Goal: Entertainment & Leisure: Browse casually

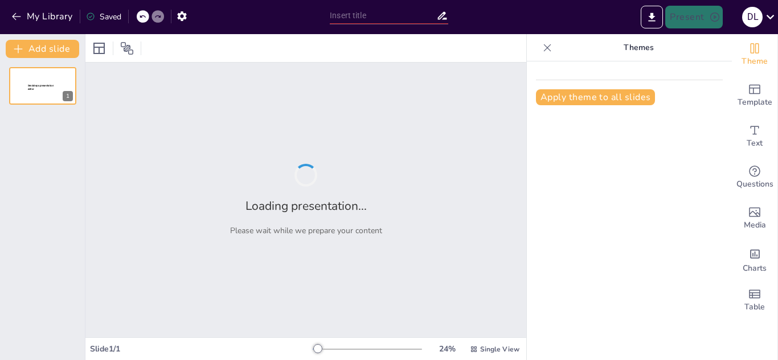
type input "Leyes y Cosmogonía: ¿Sabes Más que un [DEMOGRAPHIC_DATA] en su territorio?"
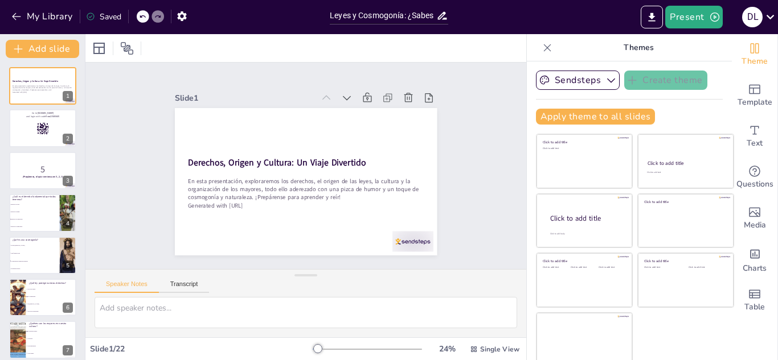
checkbox input "true"
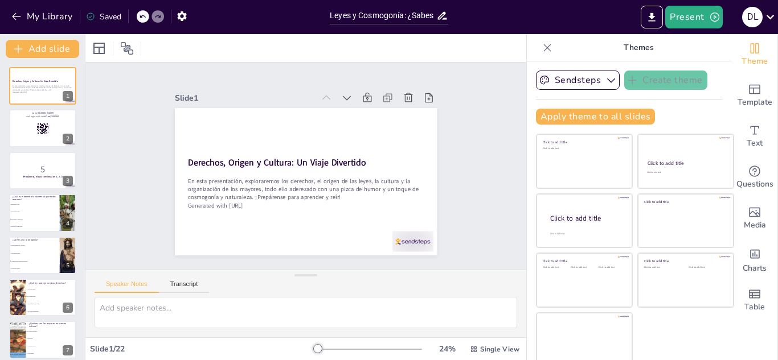
checkbox input "true"
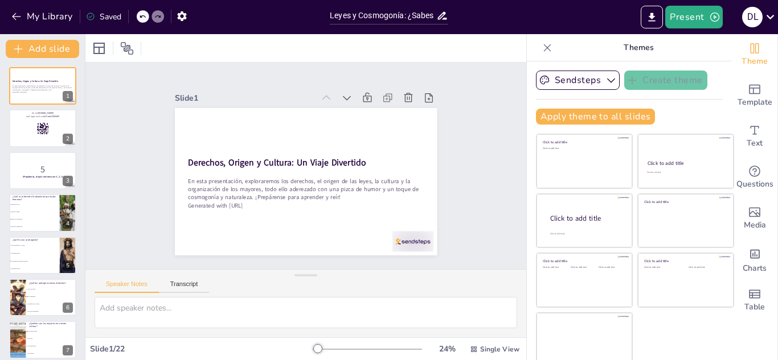
checkbox input "true"
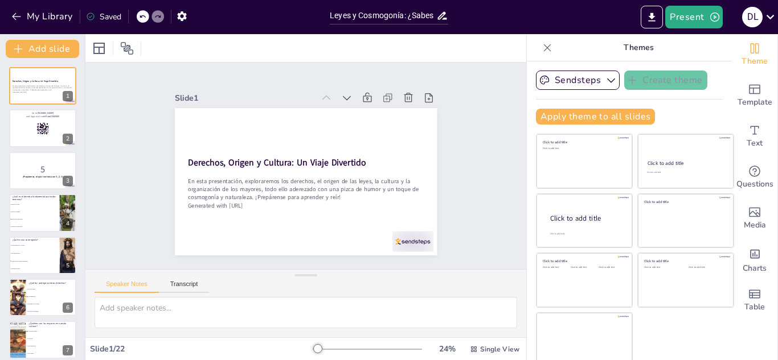
checkbox input "true"
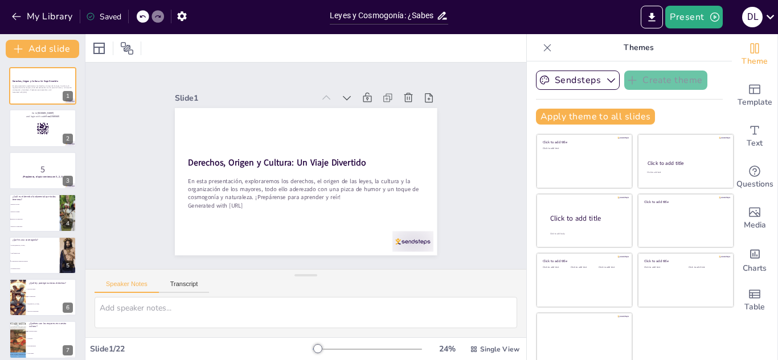
checkbox input "true"
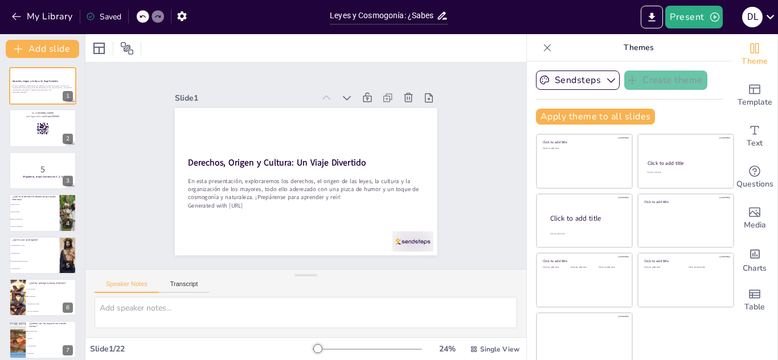
checkbox input "true"
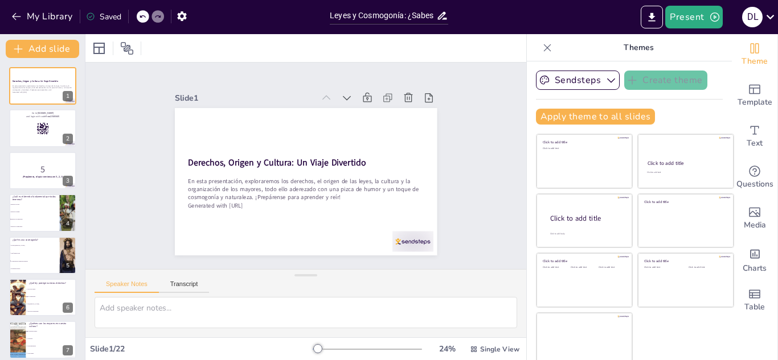
checkbox input "true"
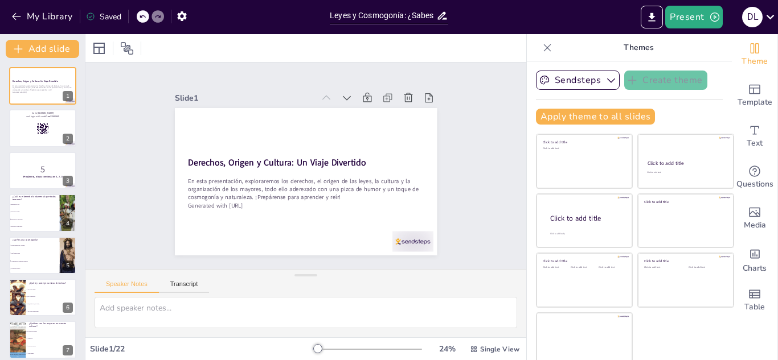
checkbox input "true"
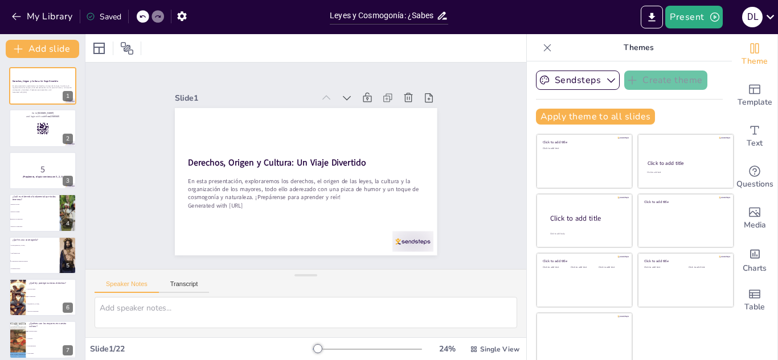
checkbox input "true"
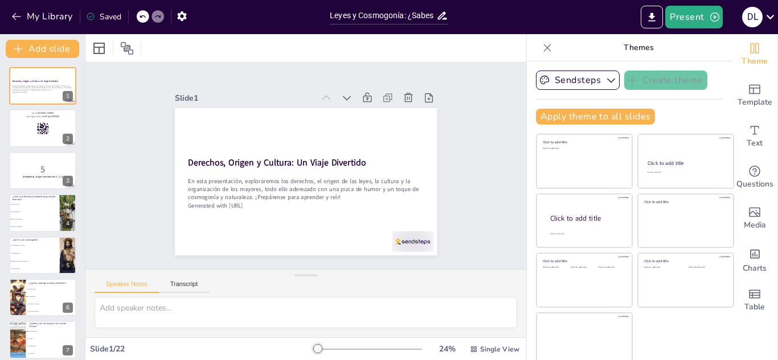
checkbox input "true"
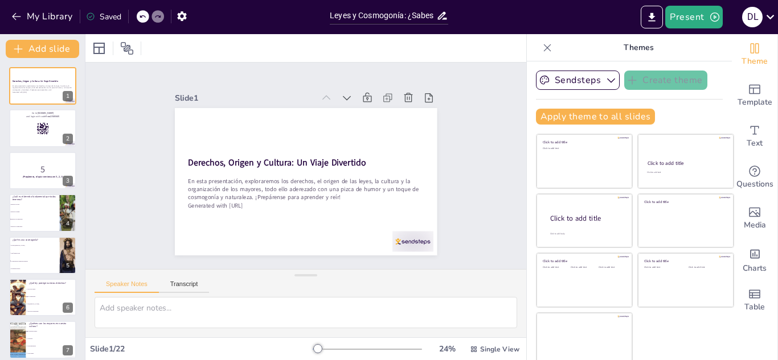
checkbox input "true"
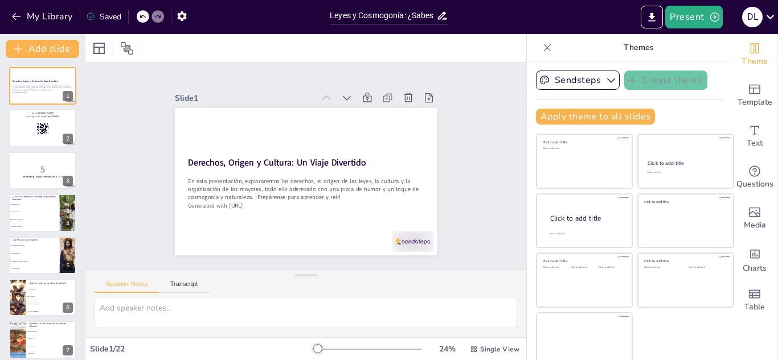
checkbox input "true"
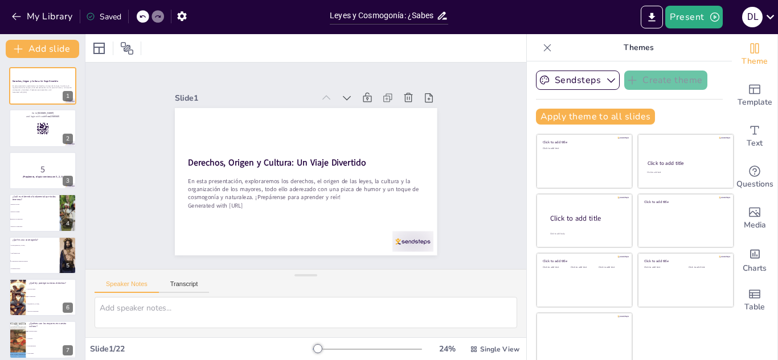
checkbox input "true"
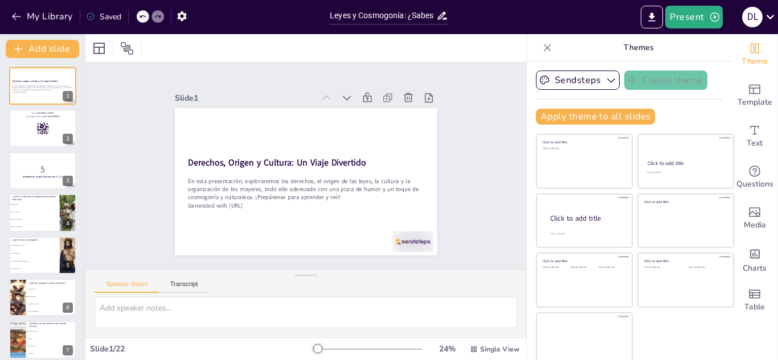
checkbox input "true"
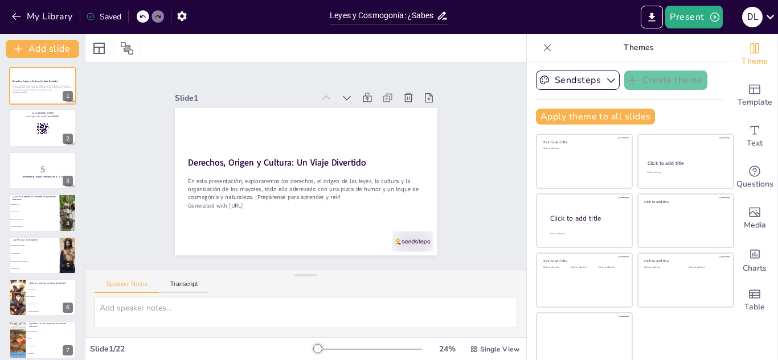
checkbox input "true"
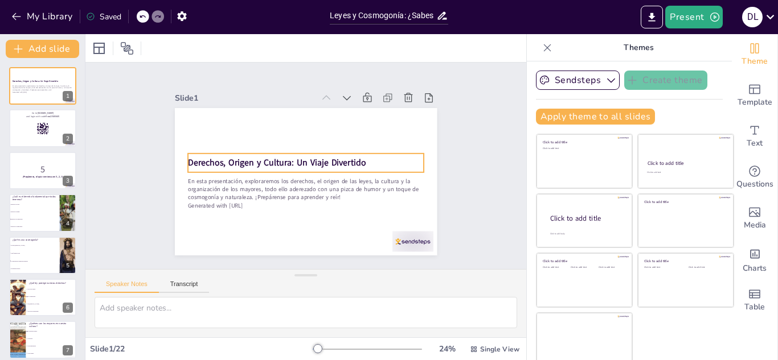
checkbox input "true"
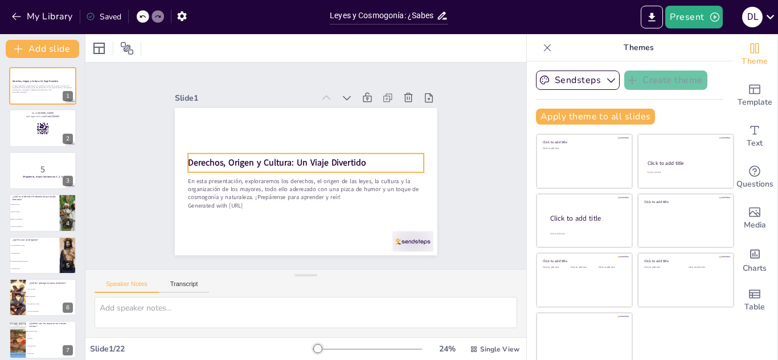
checkbox input "true"
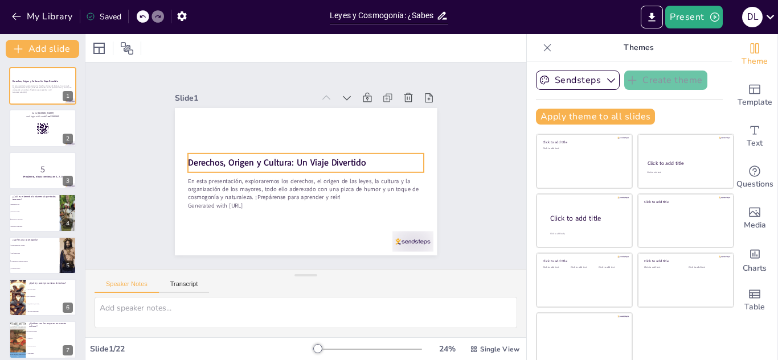
checkbox input "true"
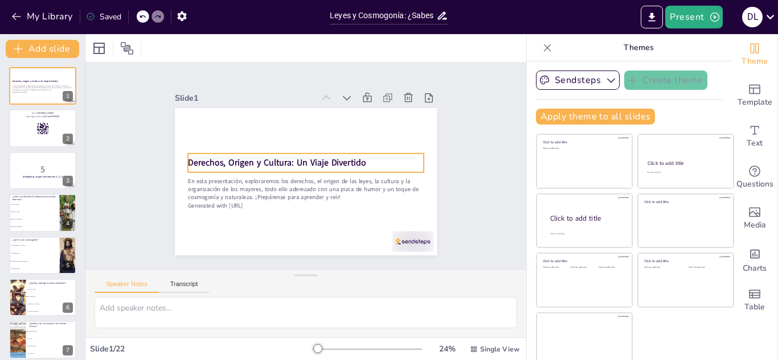
checkbox input "true"
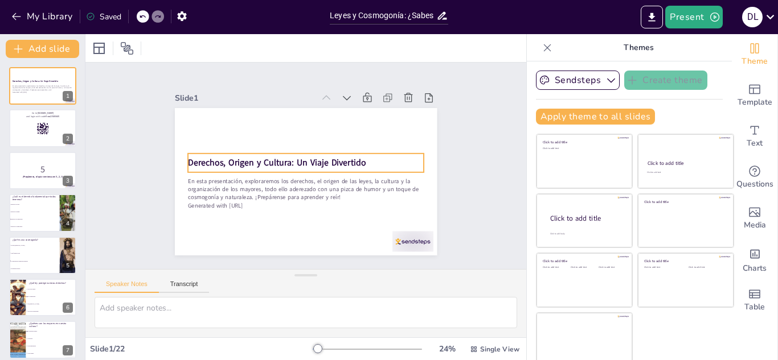
checkbox input "true"
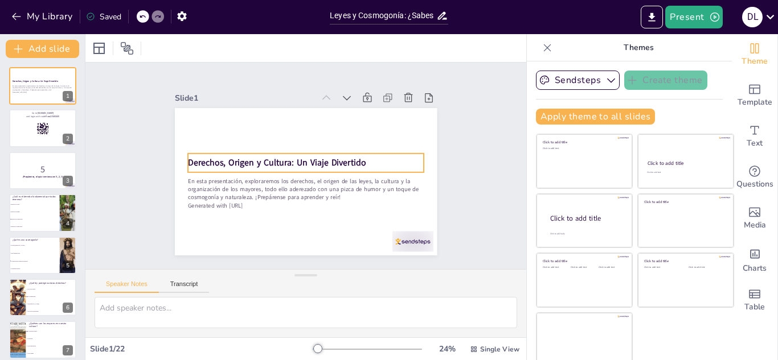
checkbox input "true"
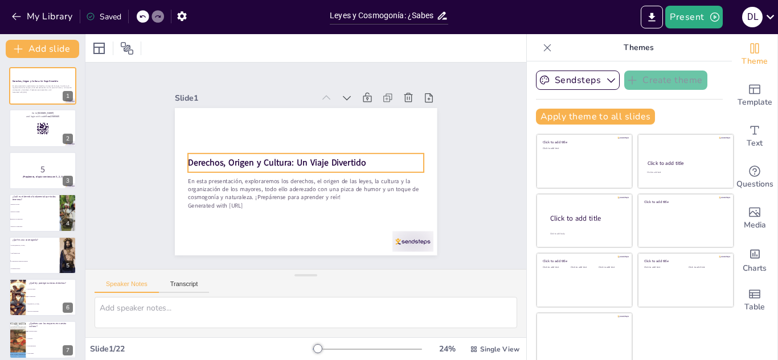
checkbox input "true"
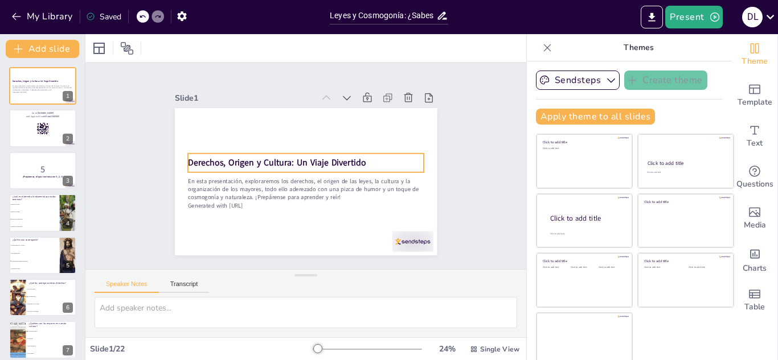
checkbox input "true"
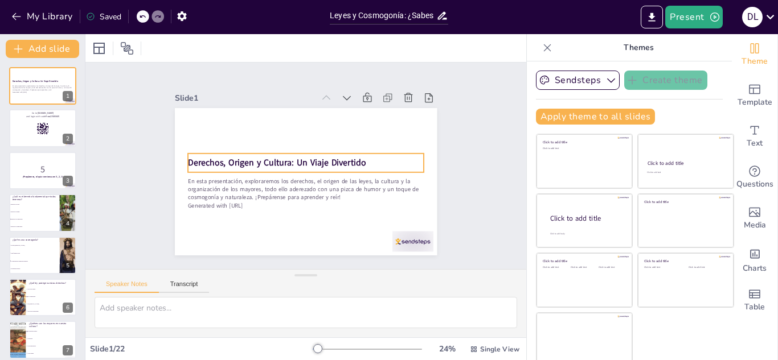
checkbox input "true"
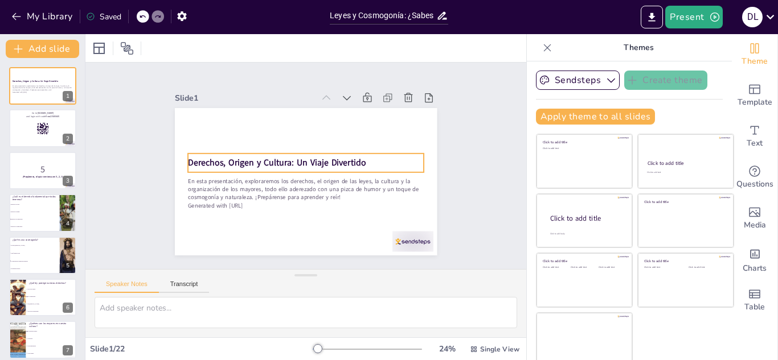
checkbox input "true"
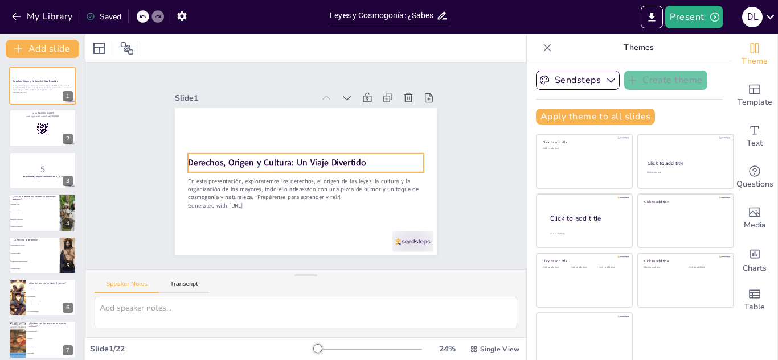
checkbox input "true"
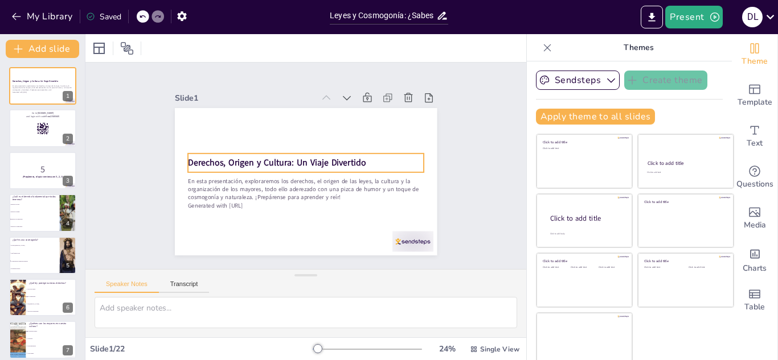
checkbox input "true"
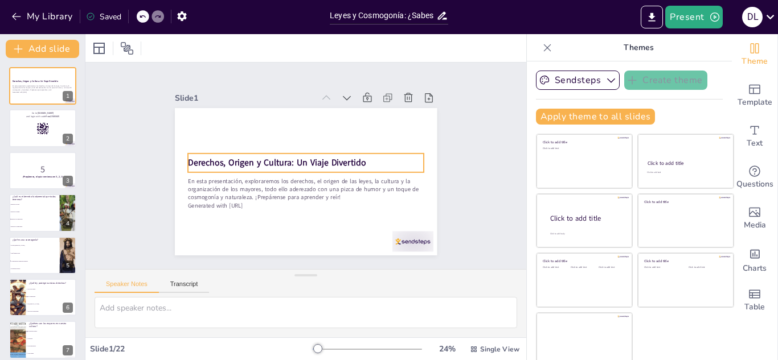
checkbox input "true"
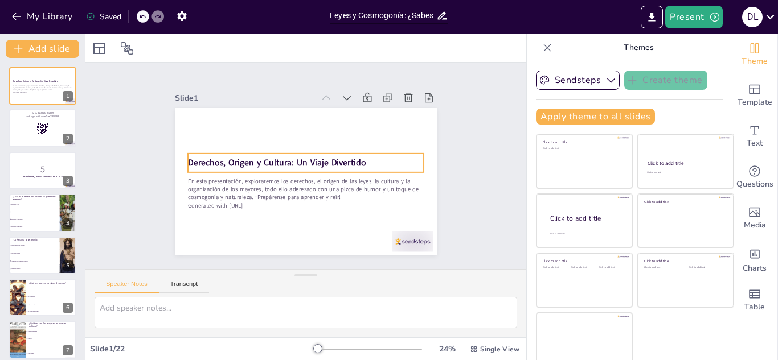
checkbox input "true"
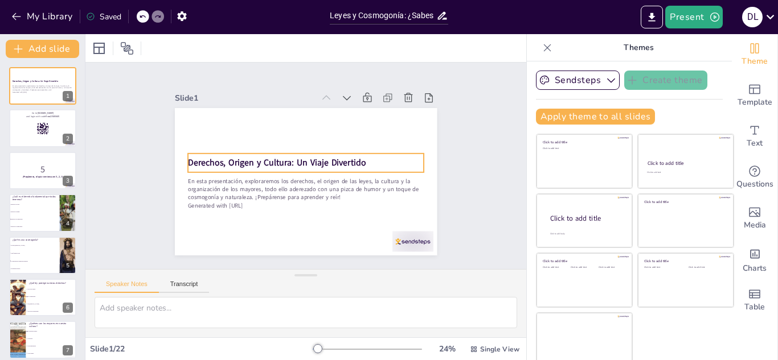
checkbox input "true"
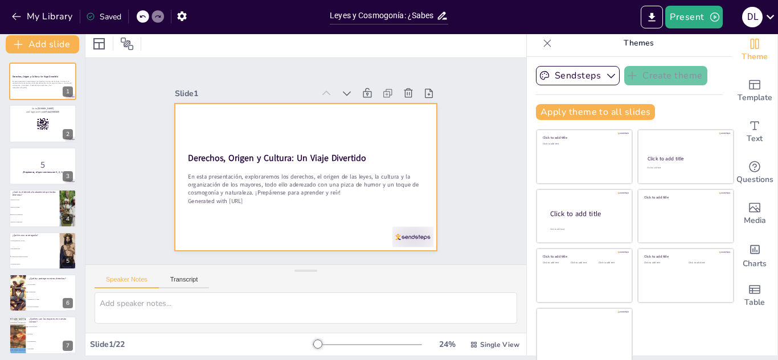
scroll to position [4, 0]
checkbox input "true"
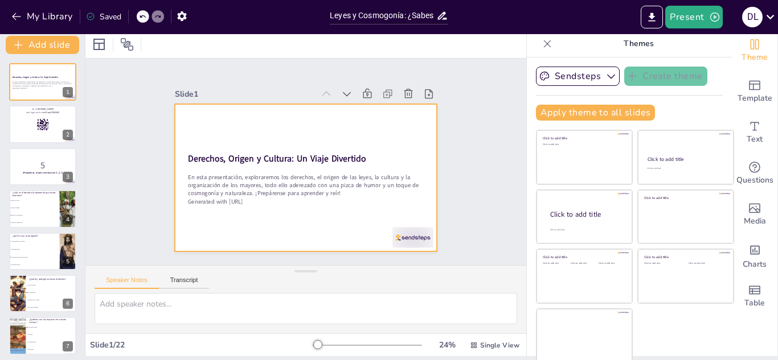
checkbox input "true"
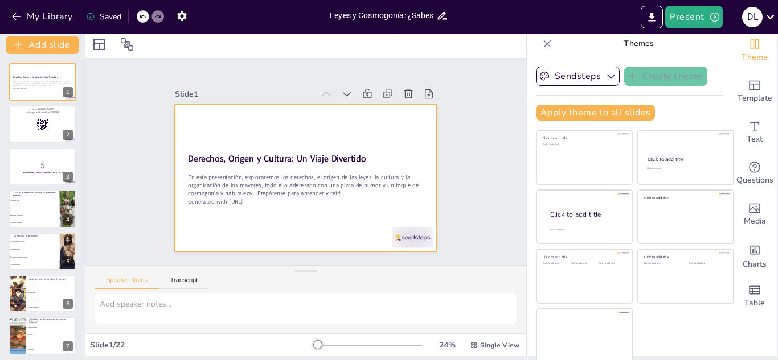
checkbox input "true"
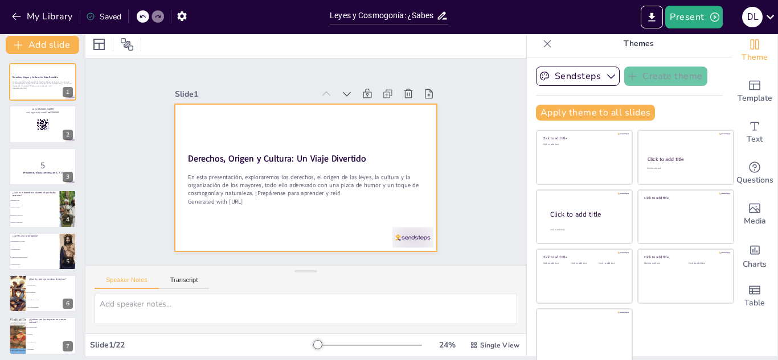
checkbox input "true"
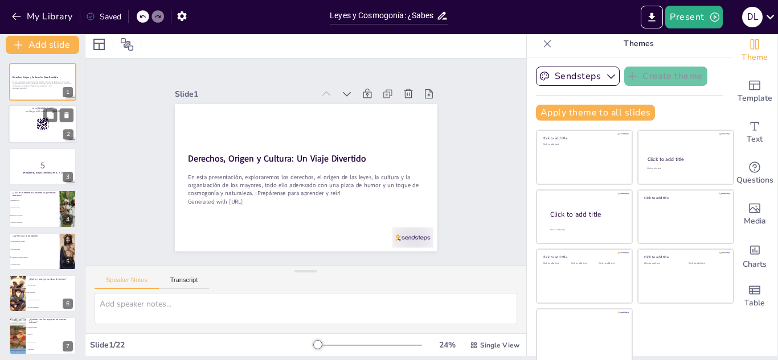
checkbox input "true"
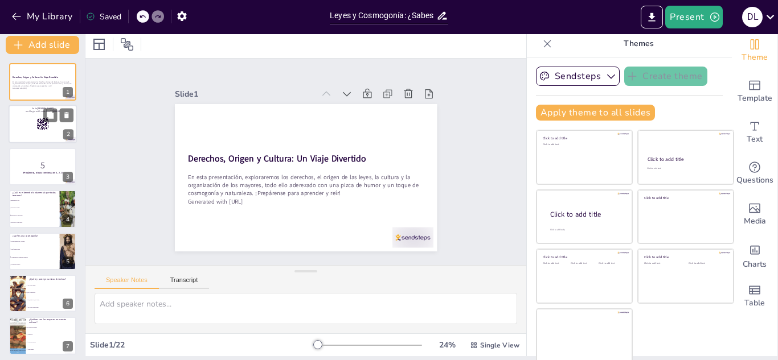
checkbox input "true"
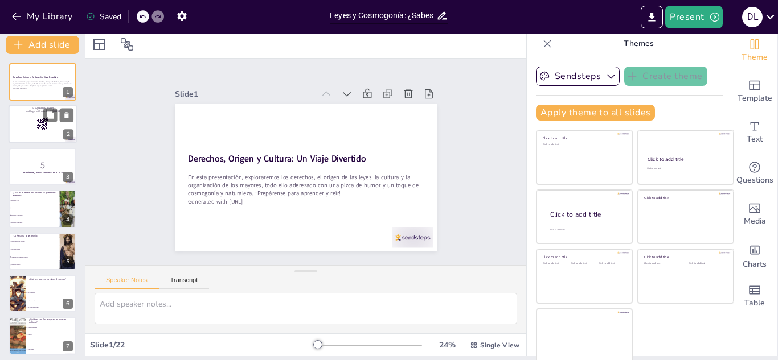
checkbox input "true"
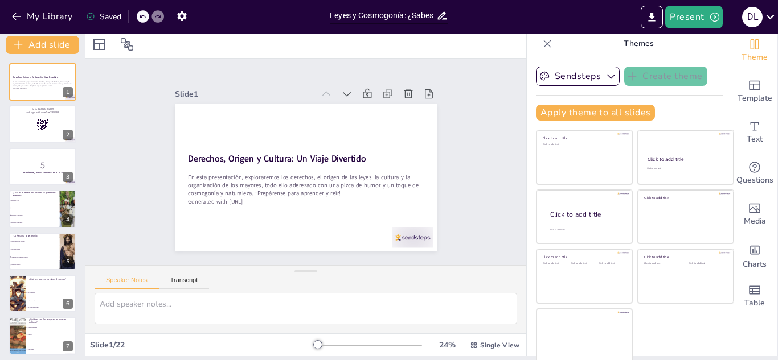
checkbox input "true"
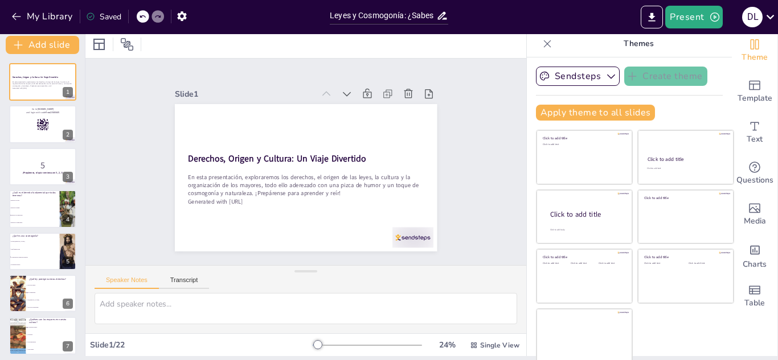
checkbox input "true"
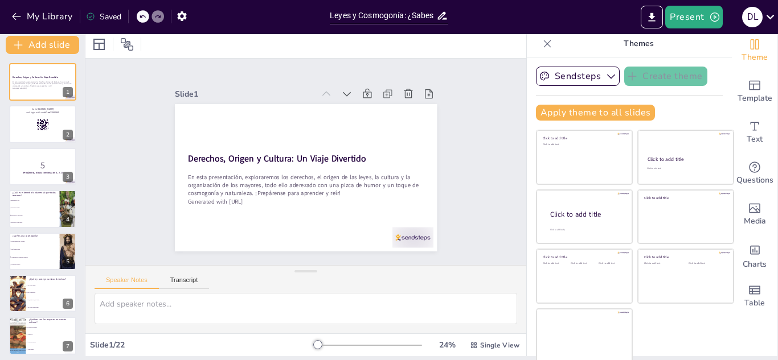
checkbox input "true"
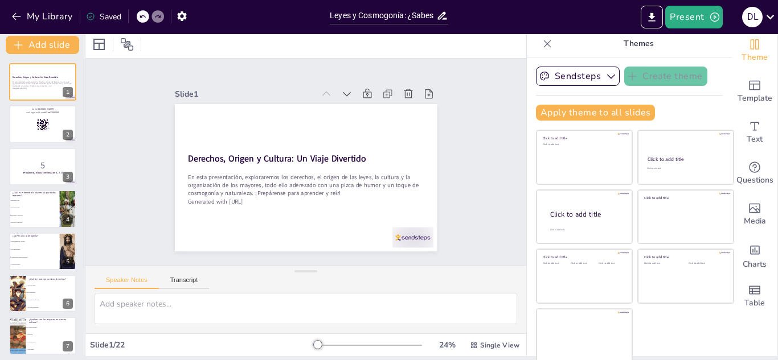
checkbox input "true"
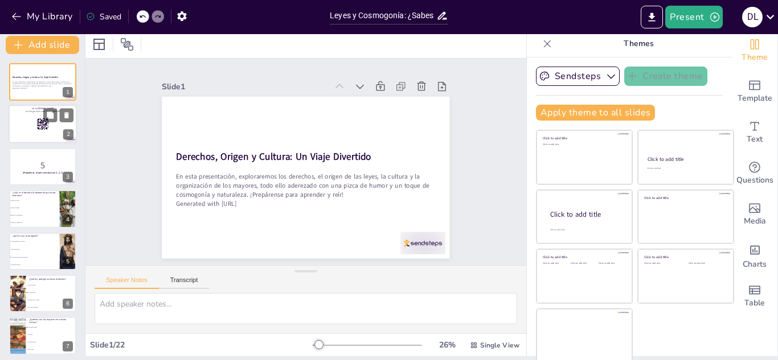
click at [40, 121] on rect at bounding box center [40, 121] width 1 height 1
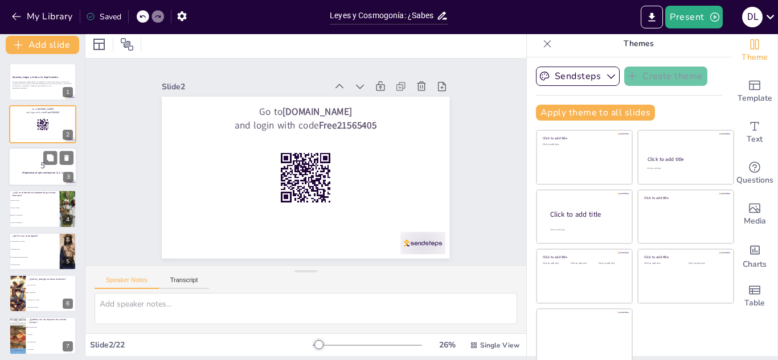
click at [44, 172] on strong "¡Prepárense, el quiz comienza en 3, 2, 1!" at bounding box center [42, 172] width 41 height 3
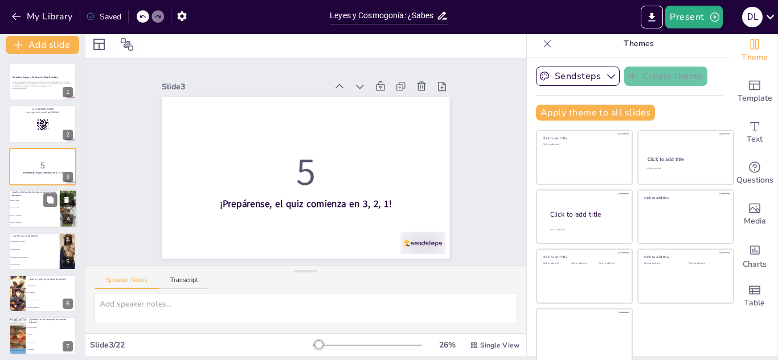
click at [28, 210] on li "Derecho a dormir" at bounding box center [34, 208] width 51 height 7
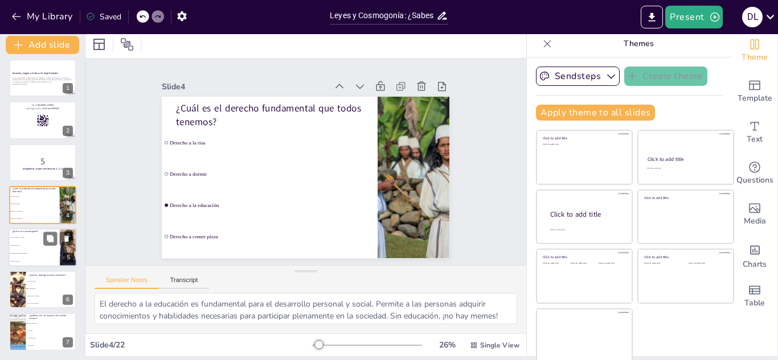
click at [36, 240] on li "Un tipo [PERSON_NAME]" at bounding box center [34, 237] width 51 height 8
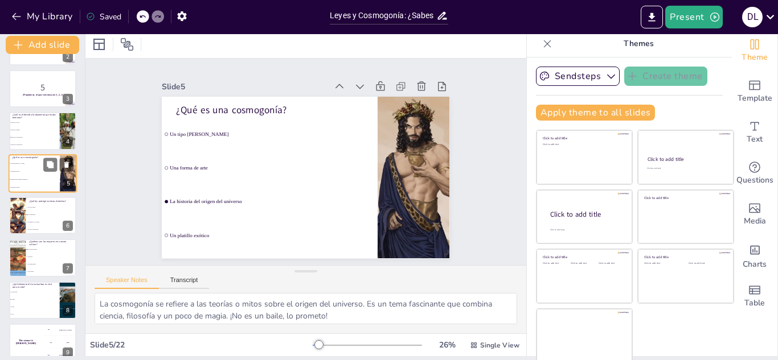
scroll to position [79, 0]
click at [34, 216] on li "La constitución" at bounding box center [51, 214] width 51 height 7
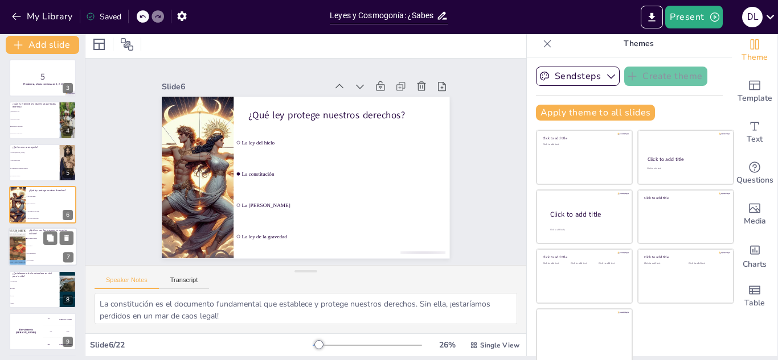
click at [39, 252] on li "Los superhéroes" at bounding box center [51, 254] width 51 height 7
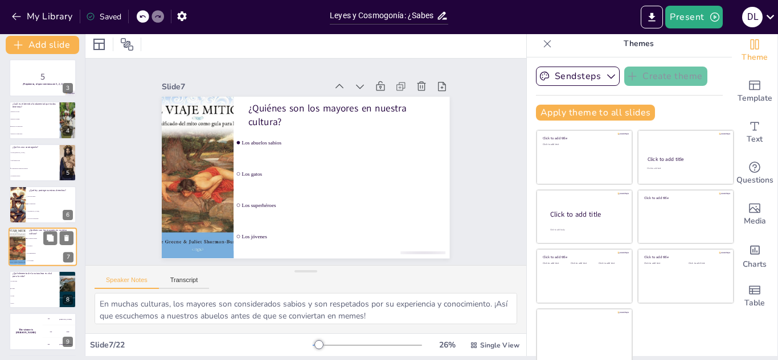
scroll to position [131, 0]
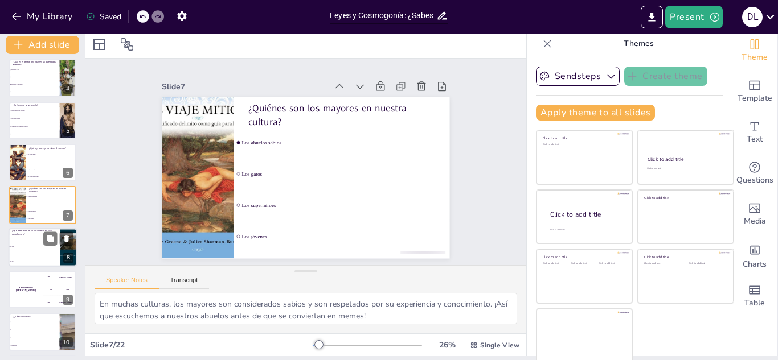
click at [38, 250] on li "El agua" at bounding box center [34, 246] width 51 height 7
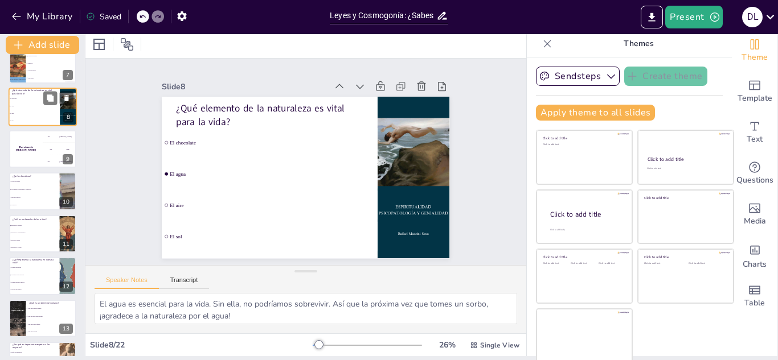
scroll to position [274, 0]
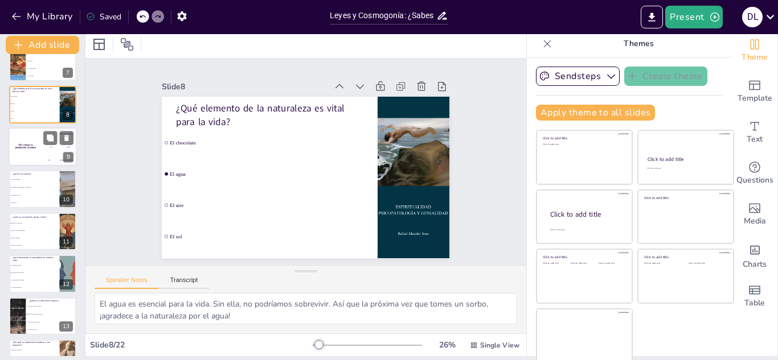
click at [30, 146] on h4 "The winner is [PERSON_NAME]" at bounding box center [26, 147] width 34 height 6
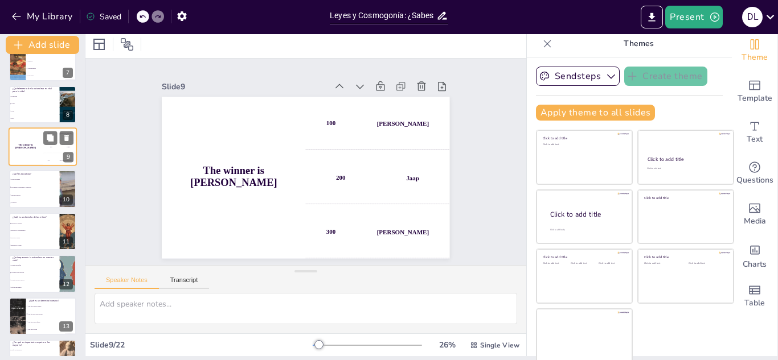
scroll to position [216, 0]
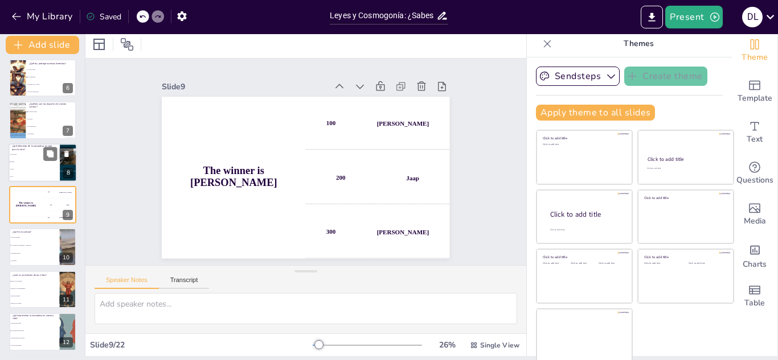
click at [27, 164] on li "El agua" at bounding box center [34, 161] width 51 height 7
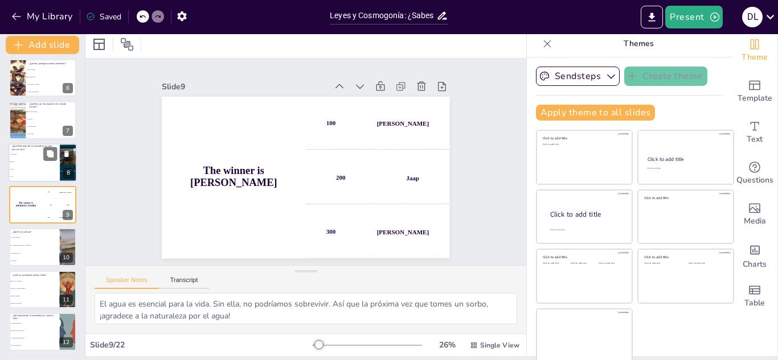
scroll to position [173, 0]
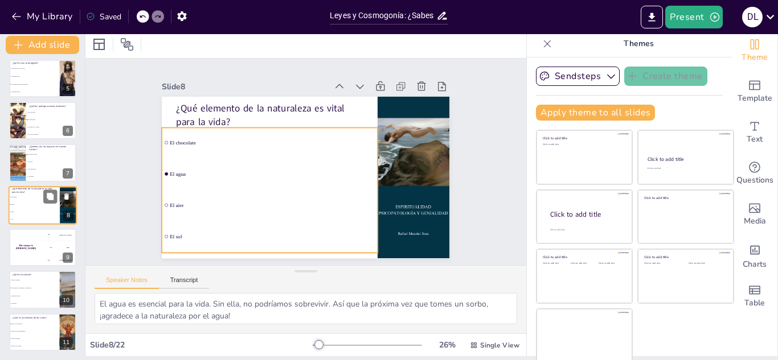
click at [35, 207] on li "El agua" at bounding box center [34, 204] width 51 height 7
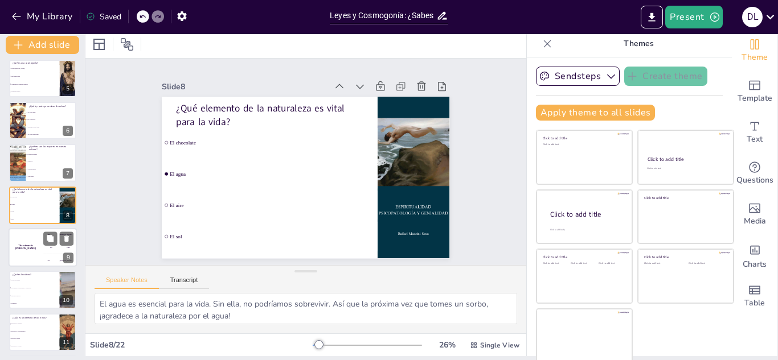
click at [36, 235] on div "The winner is [PERSON_NAME]" at bounding box center [26, 247] width 34 height 39
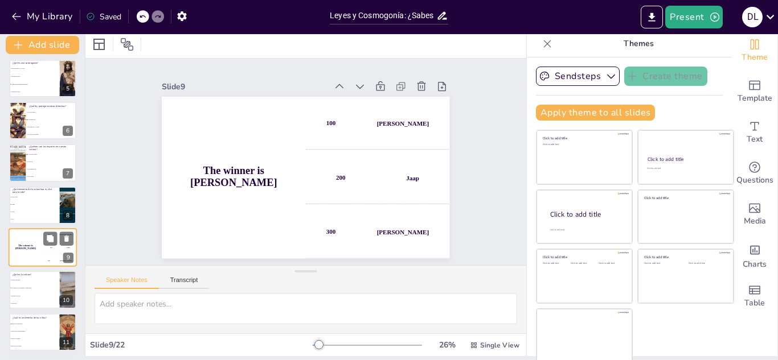
scroll to position [216, 0]
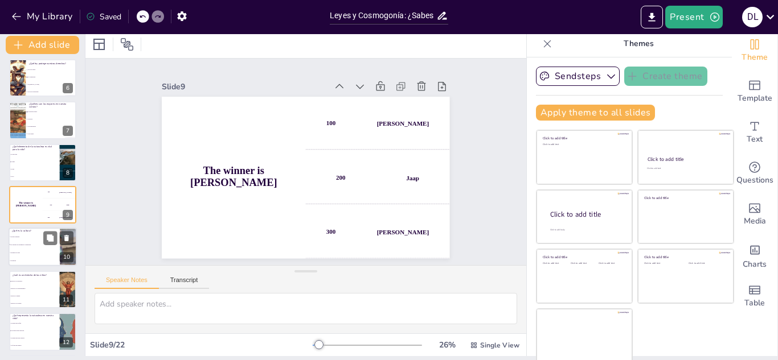
click at [20, 248] on li "Un conjunto de costumbres y tradiciones" at bounding box center [34, 245] width 51 height 8
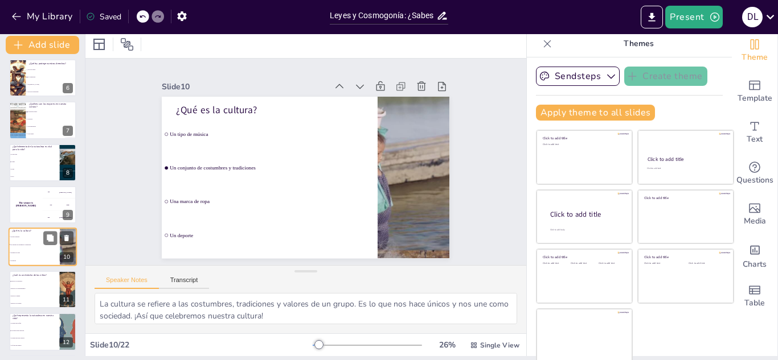
scroll to position [258, 0]
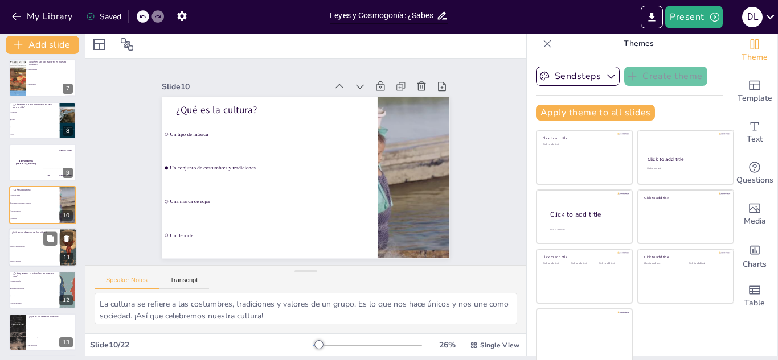
click at [27, 247] on span "Derecho a la responsabilidad" at bounding box center [34, 247] width 49 height 2
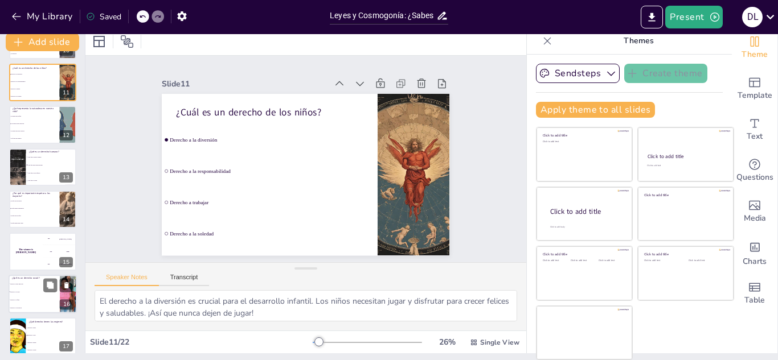
scroll to position [420, 0]
click at [31, 125] on li "Un recurso para sobrevivir" at bounding box center [34, 124] width 51 height 7
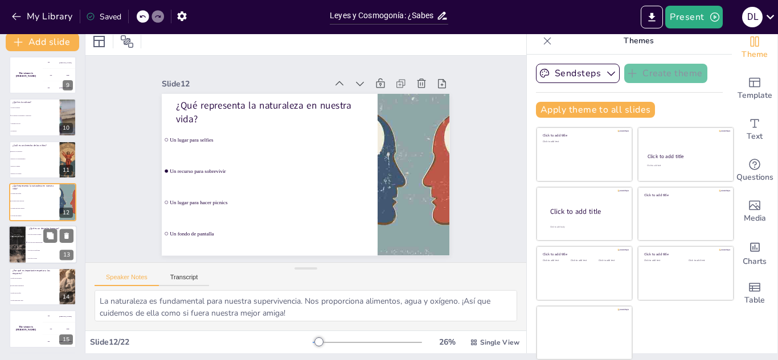
click at [42, 244] on li "Algo que todos deberían tener" at bounding box center [51, 243] width 51 height 8
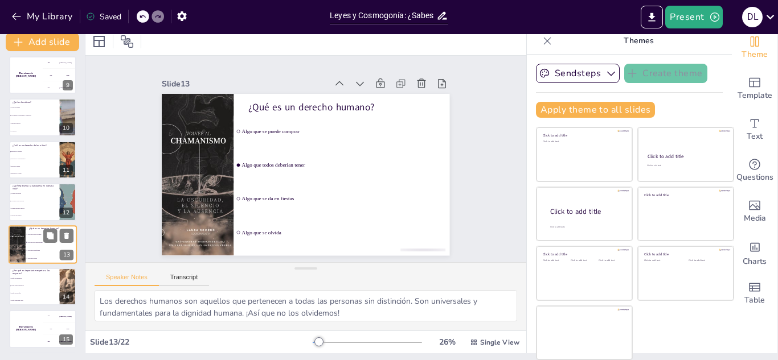
scroll to position [385, 0]
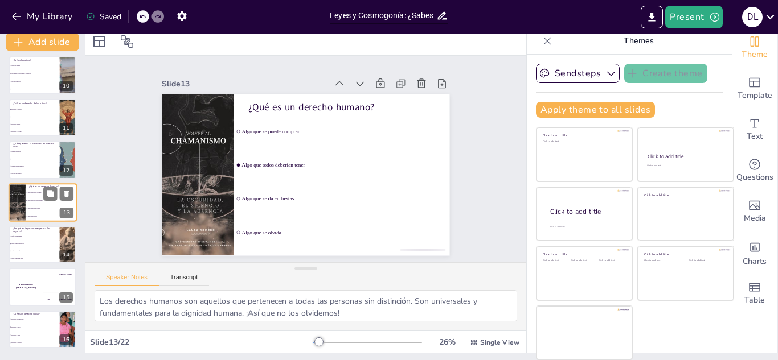
click at [42, 244] on span "Porque tienen experiencia" at bounding box center [35, 243] width 48 height 1
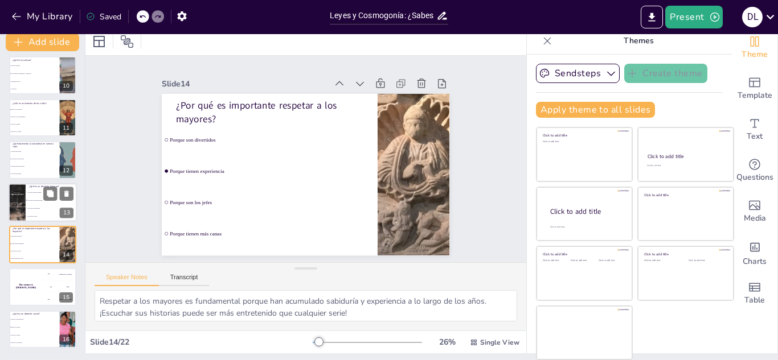
scroll to position [428, 0]
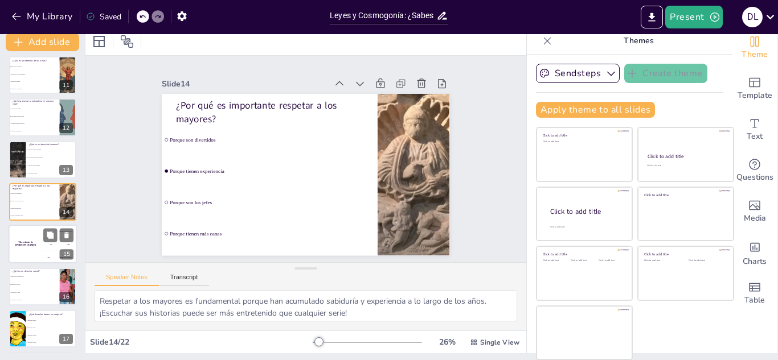
click at [28, 244] on h4 "The winner is [PERSON_NAME]" at bounding box center [26, 244] width 34 height 6
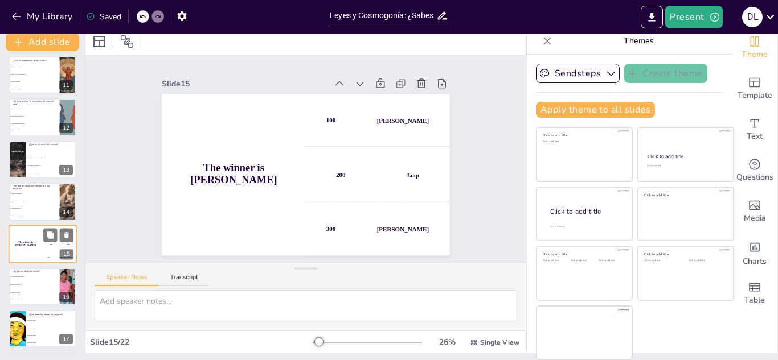
scroll to position [470, 0]
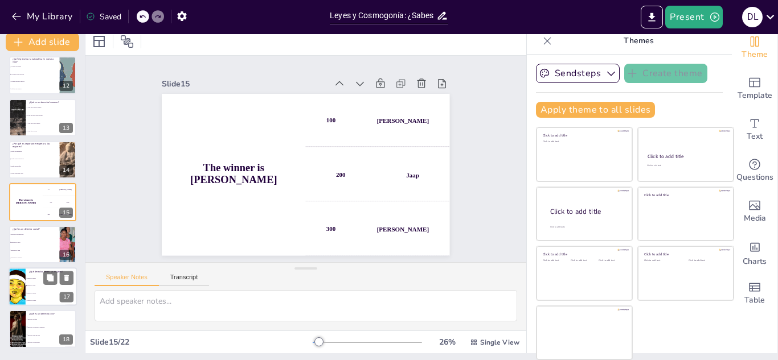
click at [37, 288] on li "Derecho a votar" at bounding box center [51, 285] width 51 height 7
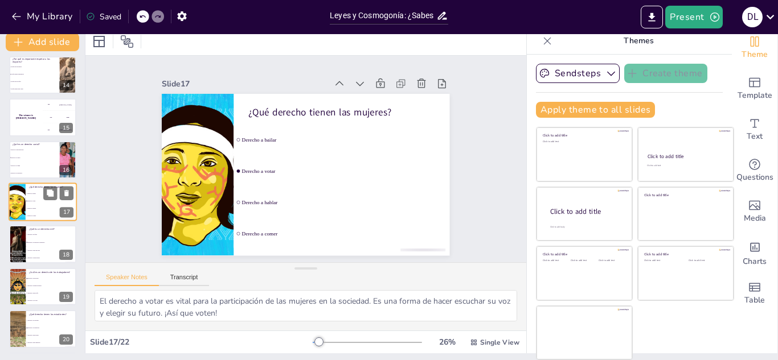
scroll to position [643, 0]
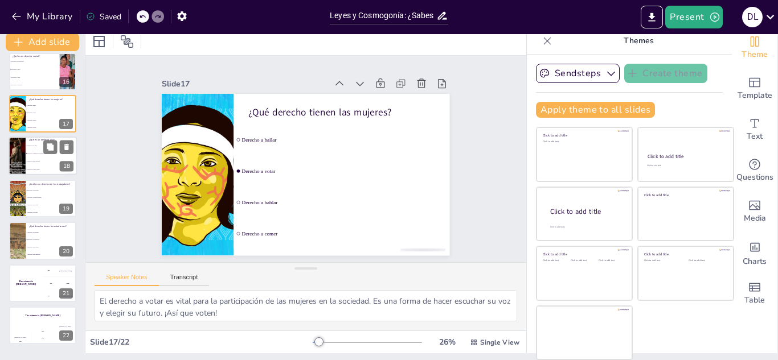
click at [34, 161] on span "Derecho a tener un perro" at bounding box center [51, 162] width 49 height 2
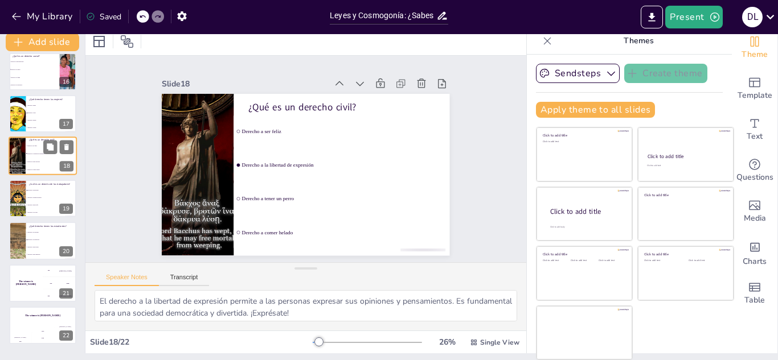
scroll to position [597, 0]
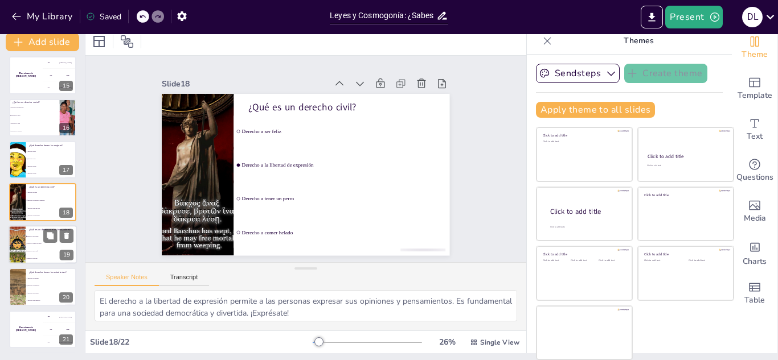
click at [40, 251] on span "Derecho a hacer café" at bounding box center [51, 252] width 49 height 2
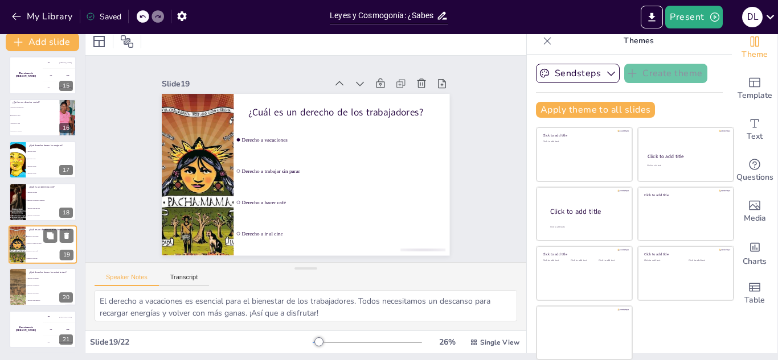
scroll to position [639, 0]
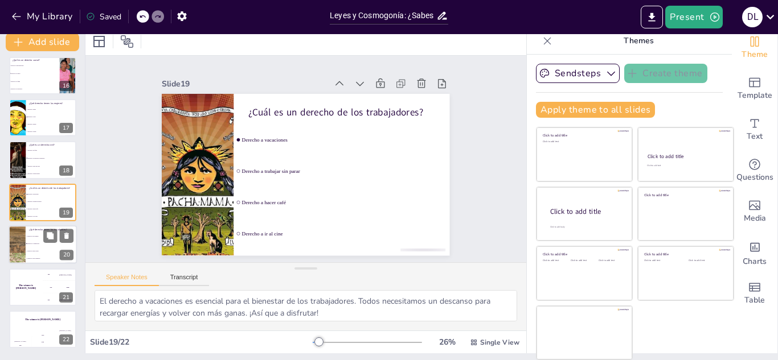
click at [29, 244] on span "Derecho a la educación" at bounding box center [51, 245] width 49 height 2
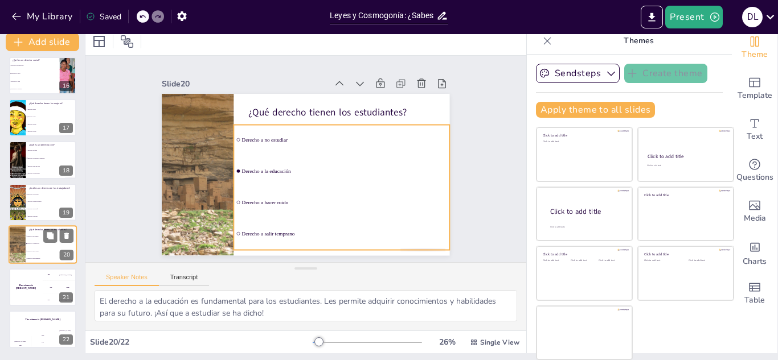
scroll to position [643, 0]
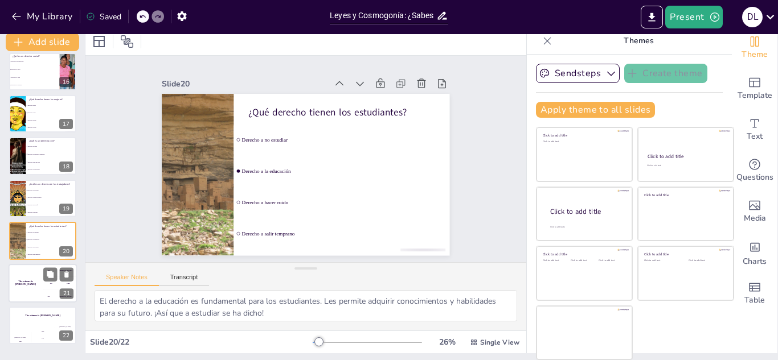
click at [27, 287] on div "The winner is [PERSON_NAME]" at bounding box center [26, 283] width 34 height 39
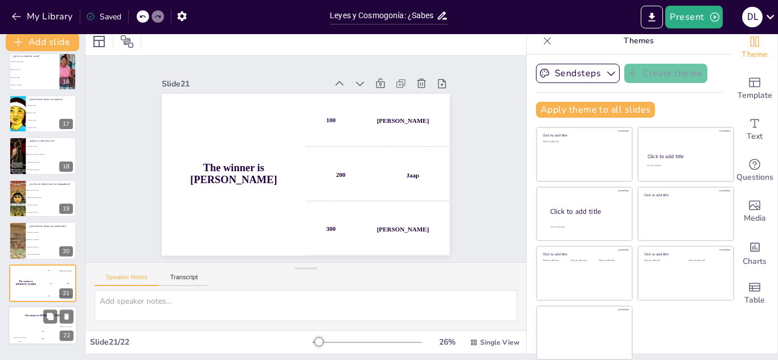
click at [27, 330] on div "Hasan 100" at bounding box center [20, 335] width 23 height 19
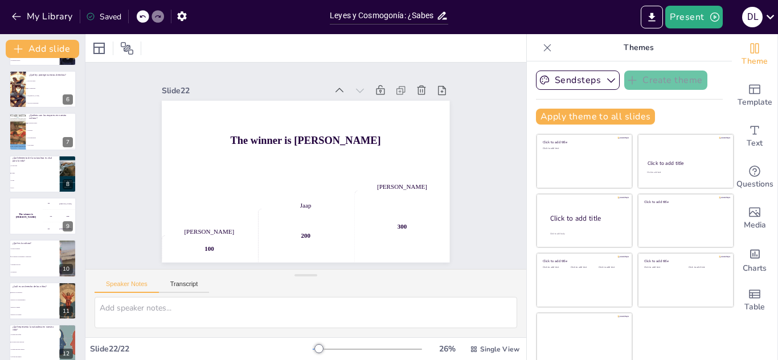
scroll to position [0, 0]
